Goal: Task Accomplishment & Management: Manage account settings

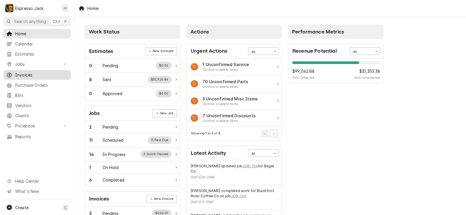
click at [32, 72] on span "Invoices" at bounding box center [41, 75] width 53 height 6
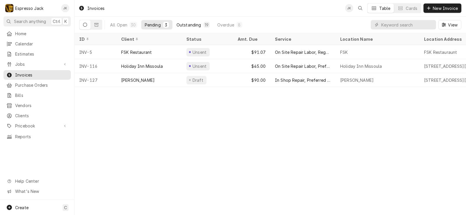
click at [193, 23] on div "Outstanding" at bounding box center [189, 25] width 25 height 6
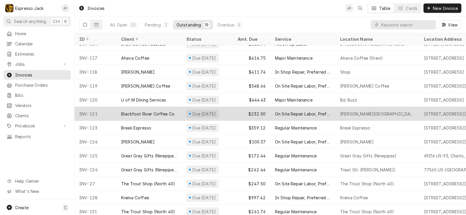
scroll to position [99, 0]
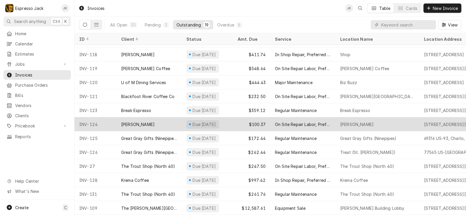
click at [138, 119] on div "Finn" at bounding box center [149, 124] width 65 height 14
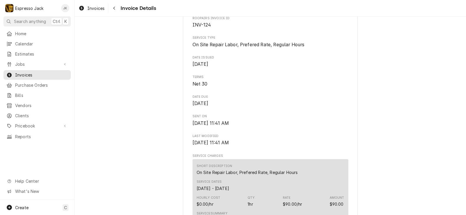
scroll to position [175, 0]
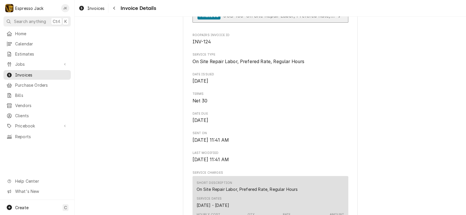
click at [284, 23] on link "Finalized JOB-133 • On Site Repair Labor, Prefered Rate, Regular Hours" at bounding box center [271, 16] width 156 height 14
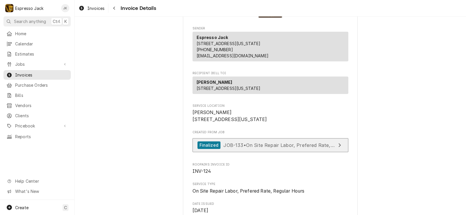
scroll to position [0, 0]
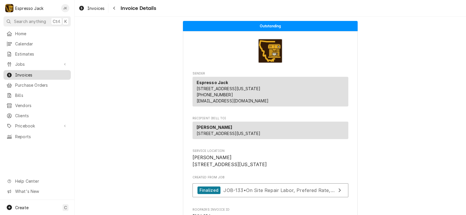
click at [34, 72] on span "Invoices" at bounding box center [41, 75] width 53 height 6
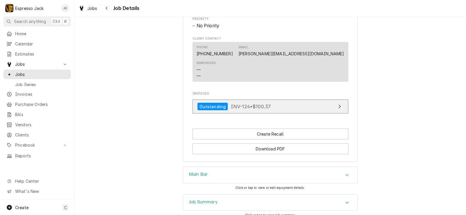
scroll to position [257, 0]
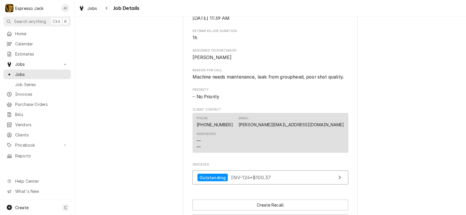
click at [234, 177] on div "Invoices Outstanding INV-124 • $100.37" at bounding box center [271, 175] width 156 height 25
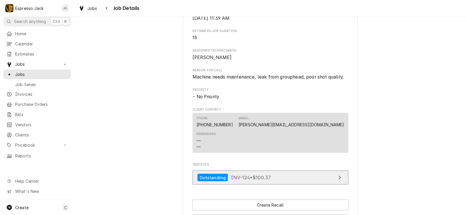
click at [238, 182] on div "Outstanding INV-124 • $100.37" at bounding box center [235, 178] width 74 height 8
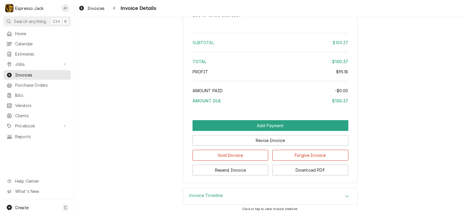
scroll to position [652, 0]
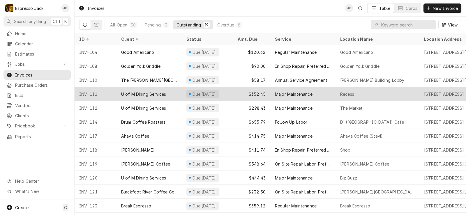
click at [158, 90] on div "U of M Dining Services" at bounding box center [149, 94] width 65 height 14
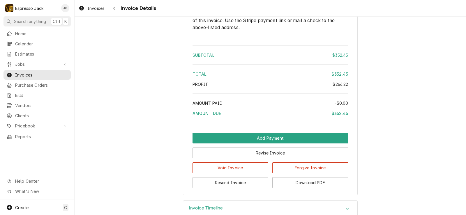
scroll to position [1068, 0]
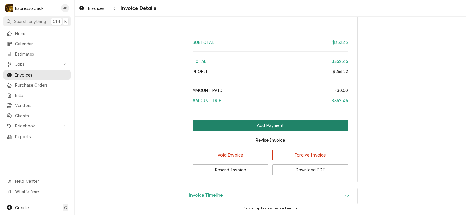
click at [263, 125] on button "Add Payment" at bounding box center [271, 125] width 156 height 11
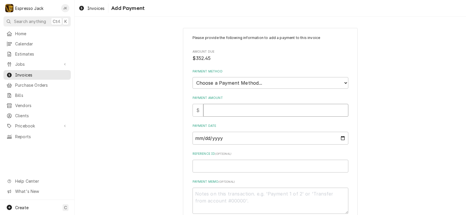
click at [237, 113] on input "Payment Amount" at bounding box center [275, 110] width 145 height 13
type textarea "x"
type input "3"
type textarea "x"
type input "35"
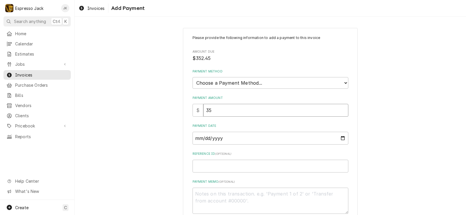
type textarea "x"
type input "352"
type textarea "x"
type input "352.4"
type textarea "x"
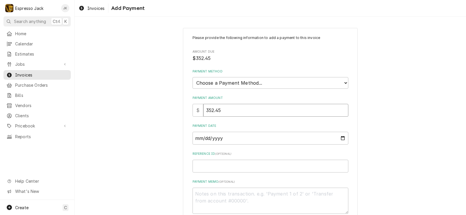
type input "352.45"
click at [341, 138] on input "Payment Date" at bounding box center [271, 138] width 156 height 13
type textarea "x"
type input "2025-09-08"
drag, startPoint x: 227, startPoint y: 92, endPoint x: 236, endPoint y: 88, distance: 9.4
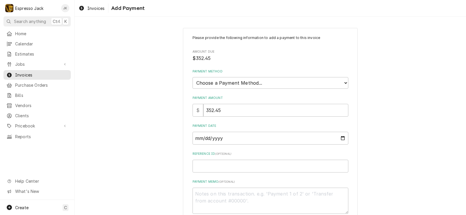
click at [228, 91] on div "Please provide the following information to add a payment to this invoice Amoun…" at bounding box center [271, 124] width 156 height 179
select select "2"
click at [193, 77] on select "Choose a Payment Method... Cash Check Credit/Debit Card ACH/eCheck Other" at bounding box center [271, 83] width 156 height 12
click at [218, 175] on div "Please provide the following information to add a payment to this invoice Amoun…" at bounding box center [271, 124] width 156 height 179
click at [220, 168] on input "Reference ID ( optional )" at bounding box center [271, 166] width 156 height 13
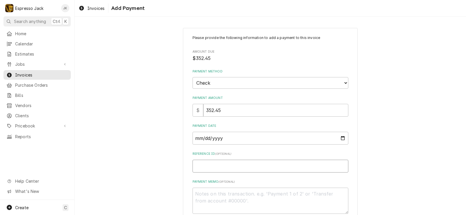
type textarea "x"
type input "1"
type textarea "x"
type input "15"
type textarea "x"
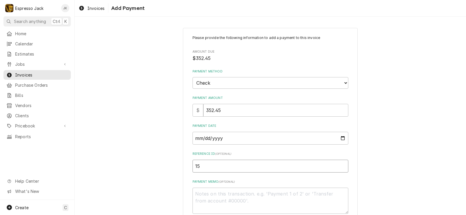
type input "152"
type textarea "x"
type input "1525"
type textarea "x"
type input "15258"
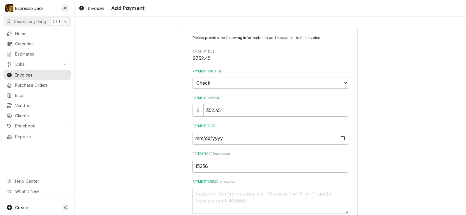
type textarea "x"
type input "152580"
type textarea "x"
type input "1525802"
type textarea "x"
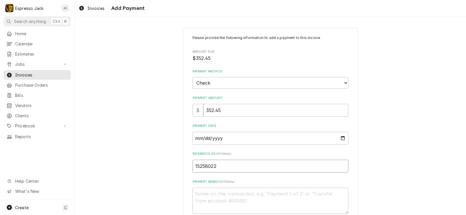
type input "15258022"
drag, startPoint x: 166, startPoint y: 159, endPoint x: 173, endPoint y: 155, distance: 8.9
click at [166, 159] on div "Please provide the following information to add a payment to this invoice Amoun…" at bounding box center [271, 136] width 392 height 227
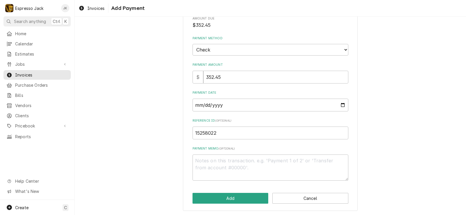
scroll to position [34, 0]
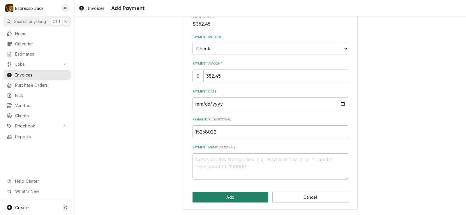
click at [236, 195] on button "Add" at bounding box center [231, 197] width 76 height 11
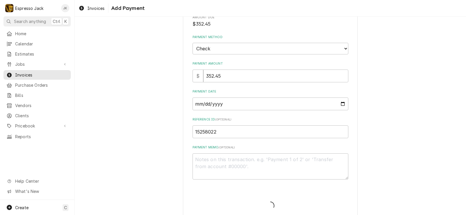
type textarea "x"
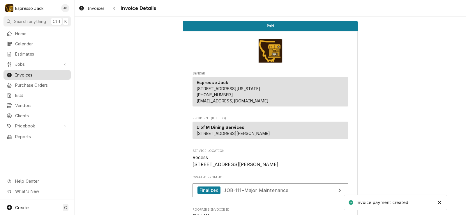
click at [23, 73] on span "Invoices" at bounding box center [41, 75] width 53 height 6
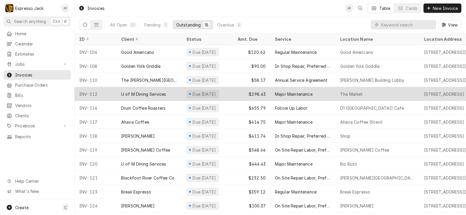
click at [163, 94] on div "U of M Dining Services" at bounding box center [143, 94] width 45 height 6
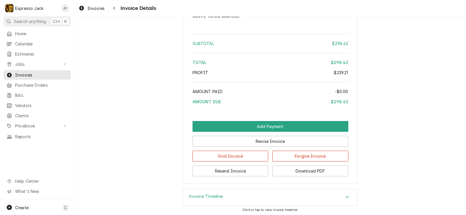
scroll to position [1014, 0]
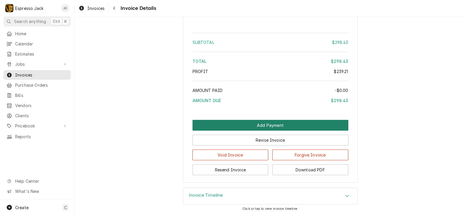
click at [259, 126] on button "Add Payment" at bounding box center [271, 125] width 156 height 11
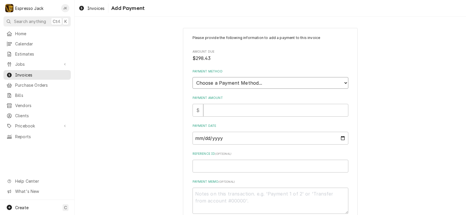
select select "2"
click at [193, 77] on select "Choose a Payment Method... Cash Check Credit/Debit Card ACH/eCheck Other" at bounding box center [271, 83] width 156 height 12
click at [218, 109] on input "Payment Amount" at bounding box center [275, 110] width 145 height 13
type textarea "x"
type input "6"
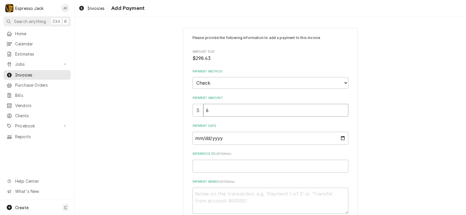
type textarea "x"
type input "65"
type textarea "x"
type input "650"
type textarea "x"
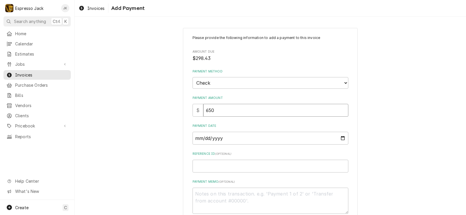
type input "65"
type textarea "x"
type input "6"
type textarea "x"
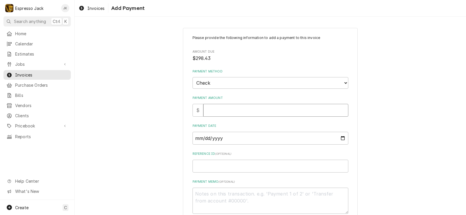
type input "2"
type textarea "x"
type input "29"
type textarea "x"
type input "298"
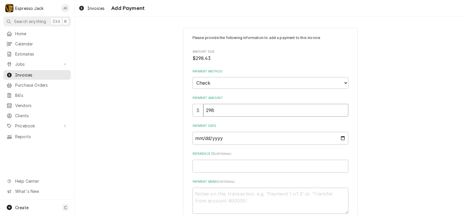
type textarea "x"
type input "298.4"
type textarea "x"
type input "298.43"
click at [340, 137] on input "Payment Date" at bounding box center [271, 138] width 156 height 13
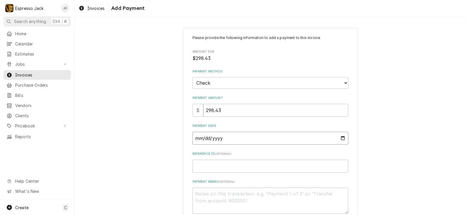
type textarea "x"
type input "2025-09-08"
click at [156, 129] on div "Please provide the following information to add a payment to this invoice Amoun…" at bounding box center [271, 136] width 392 height 227
click at [216, 171] on input "Reference ID ( optional )" at bounding box center [271, 166] width 156 height 13
type textarea "x"
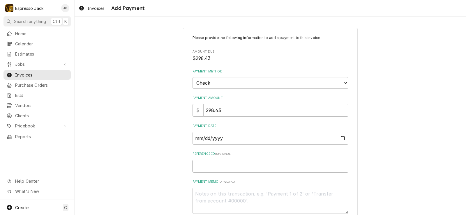
type input "1"
type textarea "x"
type input "15"
type textarea "x"
type input "152"
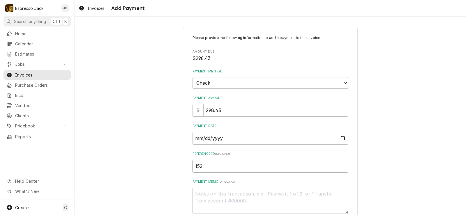
type textarea "x"
type input "1525"
type textarea "x"
type input "15258"
type textarea "x"
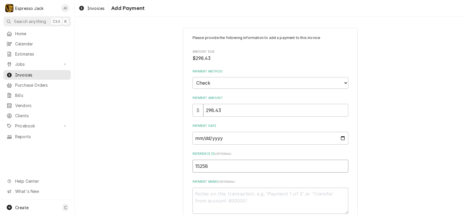
type input "152580"
type textarea "x"
type input "1525802"
type textarea "x"
type input "15258022"
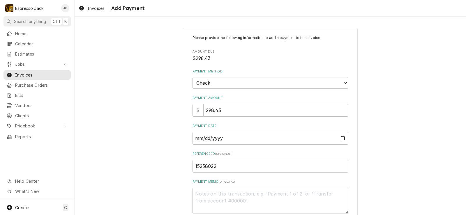
click at [166, 140] on div "Please provide the following information to add a payment to this invoice Amoun…" at bounding box center [271, 136] width 392 height 227
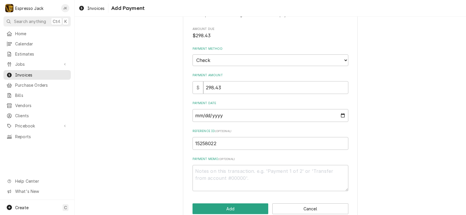
scroll to position [34, 0]
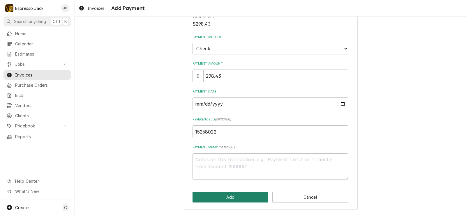
click at [225, 193] on button "Add" at bounding box center [231, 197] width 76 height 11
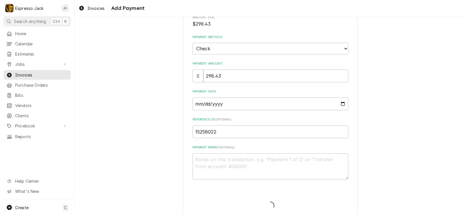
type textarea "x"
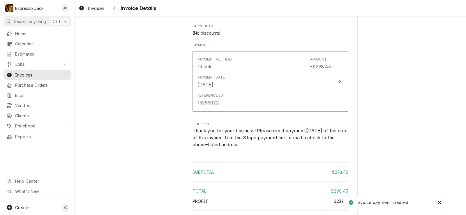
scroll to position [1064, 0]
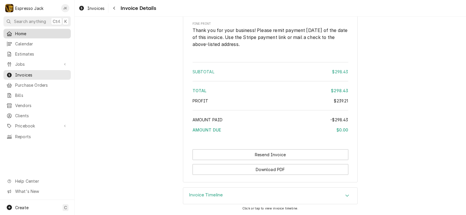
click at [27, 31] on span "Home" at bounding box center [41, 34] width 53 height 6
